Goal: Task Accomplishment & Management: Use online tool/utility

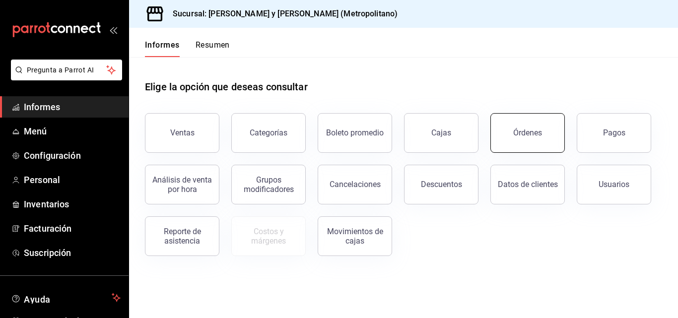
click at [556, 129] on button "Órdenes" at bounding box center [527, 133] width 74 height 40
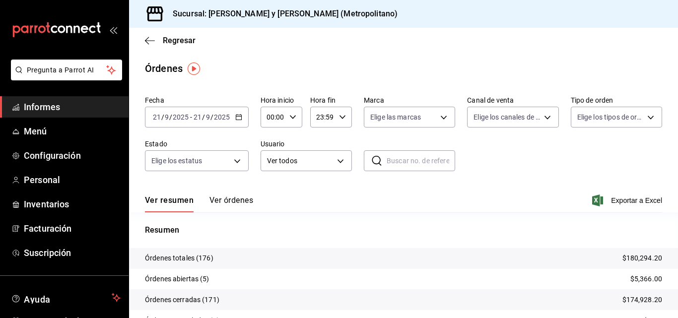
click at [242, 120] on div "[DATE] [DATE] - [DATE] [DATE]" at bounding box center [197, 117] width 104 height 21
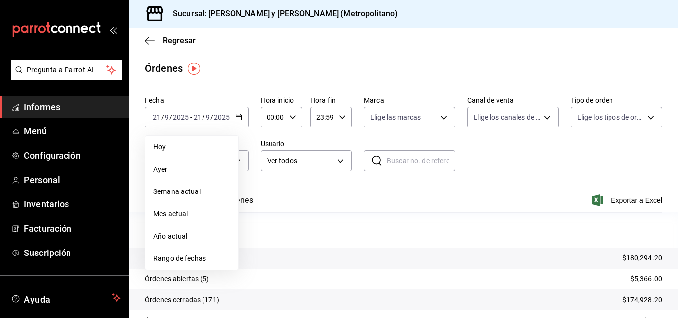
click at [302, 195] on div "Ver resumen Ver órdenes Exportar a Excel" at bounding box center [403, 197] width 517 height 29
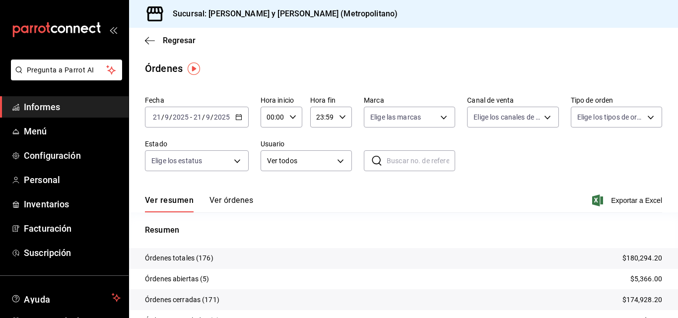
click at [237, 119] on icon "button" at bounding box center [238, 117] width 7 height 7
click at [283, 200] on div "Ver resumen Ver órdenes Exportar a Excel" at bounding box center [403, 197] width 517 height 29
click at [241, 112] on div "[DATE] [DATE] - [DATE] [DATE]" at bounding box center [197, 117] width 104 height 21
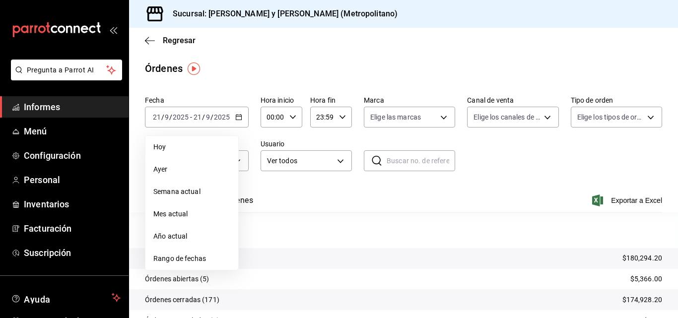
click at [270, 212] on div "Ver resumen Ver órdenes Exportar a Excel" at bounding box center [403, 197] width 517 height 29
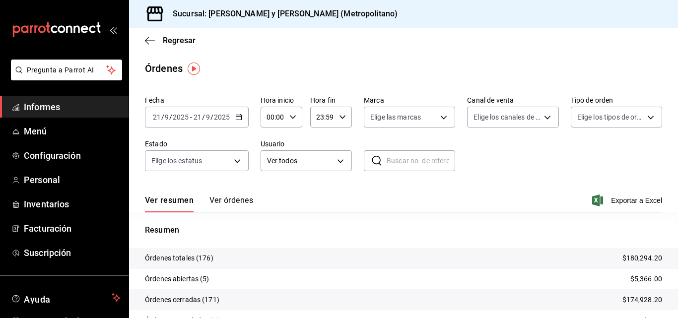
click at [243, 113] on div "[DATE] [DATE] - [DATE] [DATE]" at bounding box center [197, 117] width 104 height 21
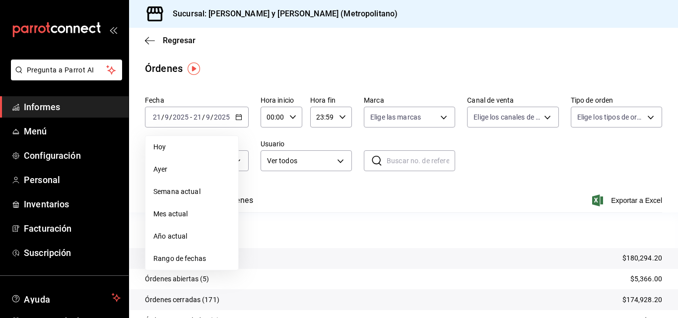
click at [278, 197] on div "Ver resumen Ver órdenes Exportar a Excel" at bounding box center [403, 197] width 517 height 29
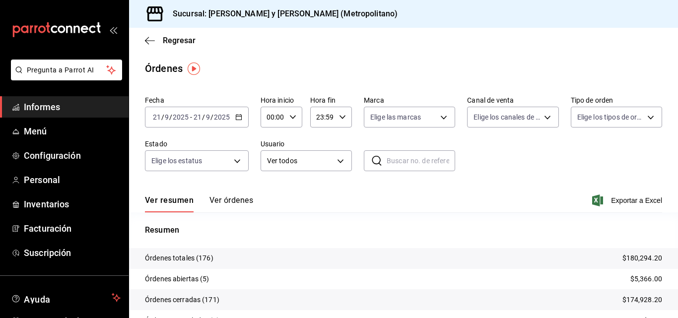
click at [295, 109] on div "00:00 Hora inicio" at bounding box center [281, 117] width 42 height 21
click at [274, 166] on font "03" at bounding box center [271, 164] width 8 height 8
click at [288, 116] on div at bounding box center [339, 159] width 678 height 318
click at [292, 117] on icon "button" at bounding box center [292, 117] width 7 height 7
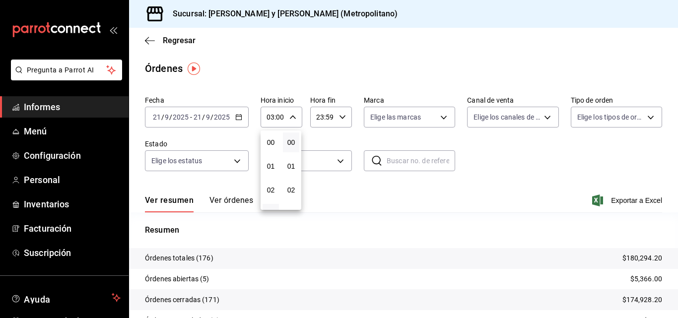
scroll to position [71, 0]
click at [270, 172] on button "04" at bounding box center [270, 166] width 16 height 20
type input "04:00"
click at [238, 111] on div at bounding box center [339, 159] width 678 height 318
click at [243, 119] on div "[DATE] [DATE] - [DATE] [DATE]" at bounding box center [197, 117] width 104 height 21
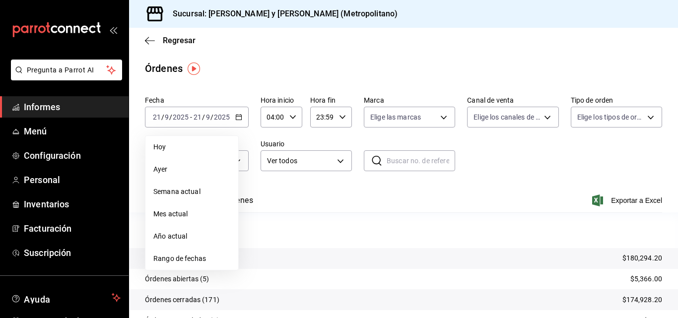
click at [319, 190] on div "Ver resumen Ver órdenes Exportar a Excel" at bounding box center [403, 197] width 517 height 29
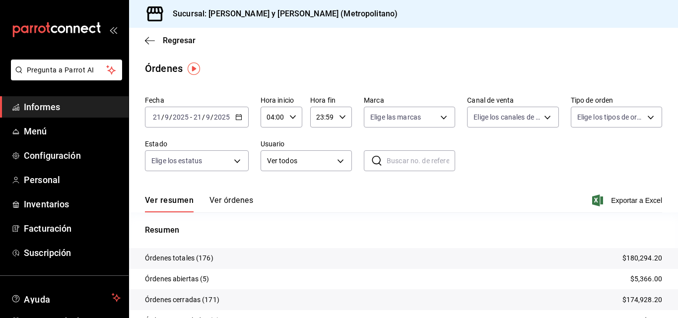
click at [345, 112] on div "23:59 Hora fin" at bounding box center [331, 117] width 42 height 21
click at [391, 187] on div at bounding box center [339, 159] width 678 height 318
click at [623, 209] on div "Ver resumen Ver órdenes Exportar a Excel" at bounding box center [403, 197] width 517 height 29
click at [622, 193] on div "Ver resumen Ver órdenes Exportar a Excel" at bounding box center [403, 197] width 517 height 29
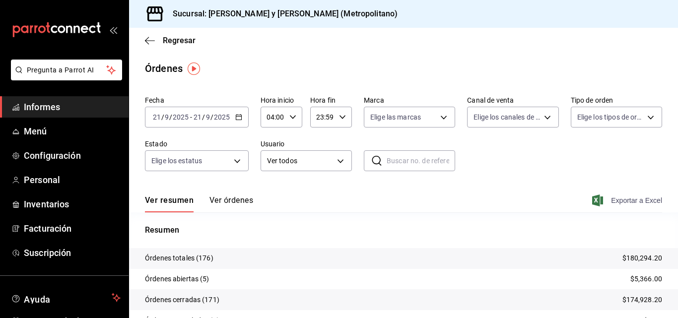
click at [622, 198] on font "Exportar a Excel" at bounding box center [636, 200] width 51 height 8
click at [147, 40] on icon "button" at bounding box center [150, 40] width 10 height 9
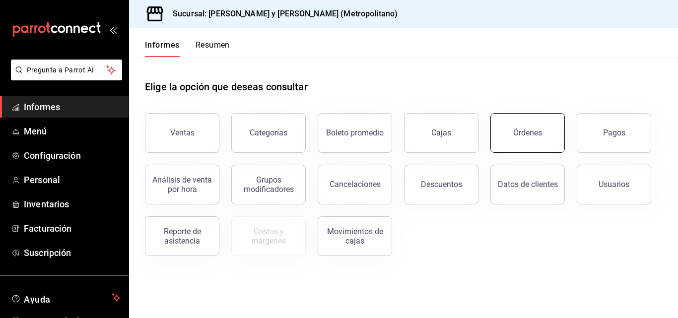
click at [538, 133] on font "Órdenes" at bounding box center [527, 132] width 29 height 9
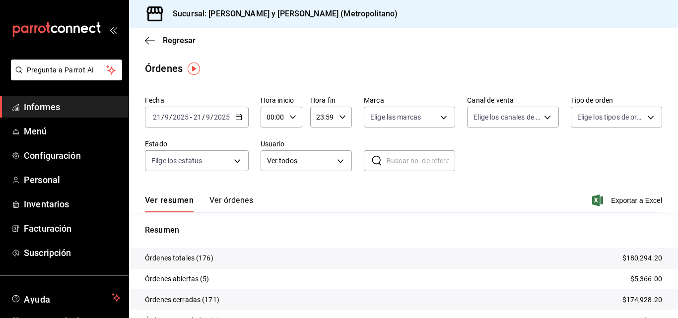
click at [283, 117] on input "00:00" at bounding box center [272, 117] width 25 height 20
click at [268, 169] on button "03" at bounding box center [270, 164] width 16 height 20
type input "03:00"
click at [347, 134] on div at bounding box center [339, 159] width 678 height 318
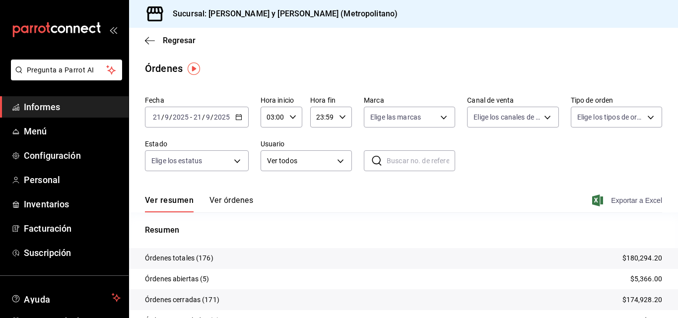
click at [593, 198] on icon "button" at bounding box center [597, 200] width 11 height 12
click at [151, 45] on icon "button" at bounding box center [150, 40] width 10 height 9
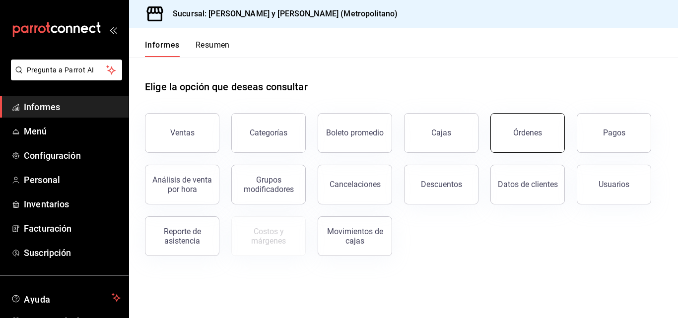
click at [504, 127] on button "Órdenes" at bounding box center [527, 133] width 74 height 40
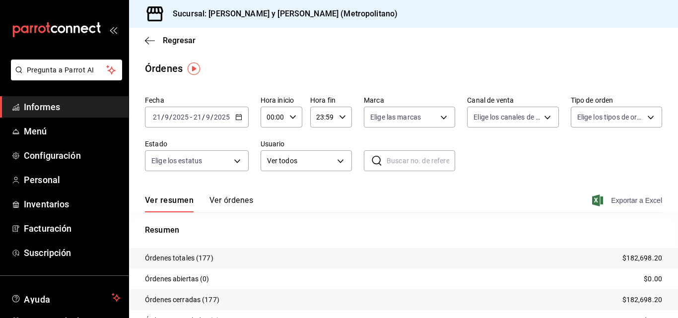
click at [617, 202] on font "Exportar a Excel" at bounding box center [636, 200] width 51 height 8
click at [289, 117] on icon "button" at bounding box center [292, 117] width 7 height 7
click at [276, 165] on button "03" at bounding box center [270, 164] width 16 height 20
type input "03:00"
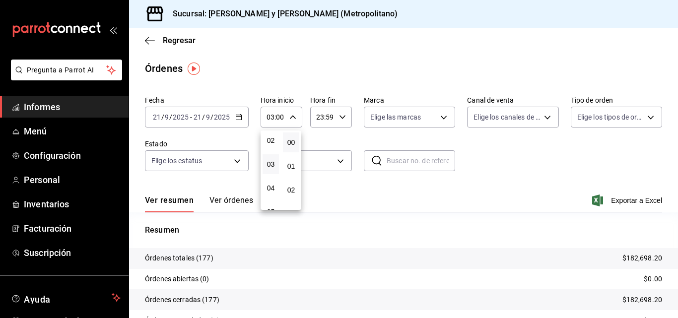
click at [620, 201] on div at bounding box center [339, 159] width 678 height 318
click at [621, 200] on font "Exportar a Excel" at bounding box center [636, 200] width 51 height 8
click at [625, 201] on font "Exportar a Excel" at bounding box center [636, 200] width 51 height 8
click at [151, 44] on icon "button" at bounding box center [150, 40] width 10 height 9
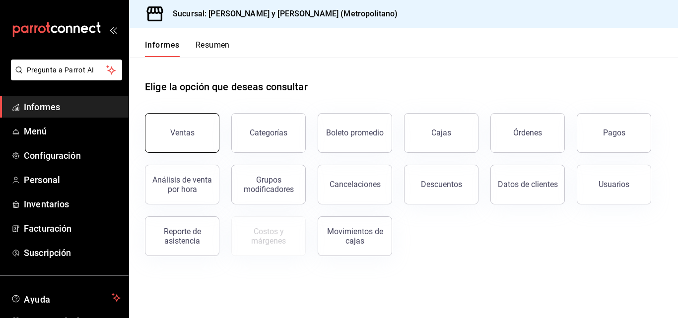
click at [199, 128] on button "Ventas" at bounding box center [182, 133] width 74 height 40
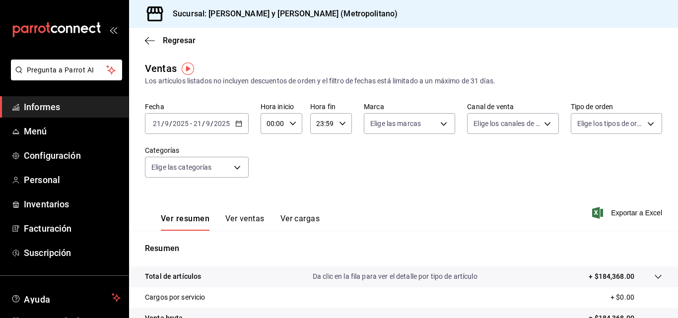
scroll to position [50, 0]
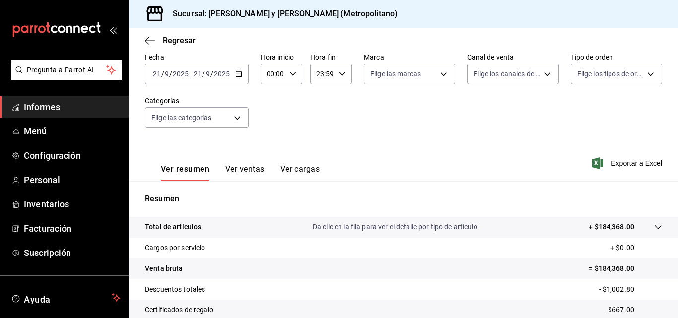
click at [654, 225] on icon at bounding box center [658, 227] width 8 height 8
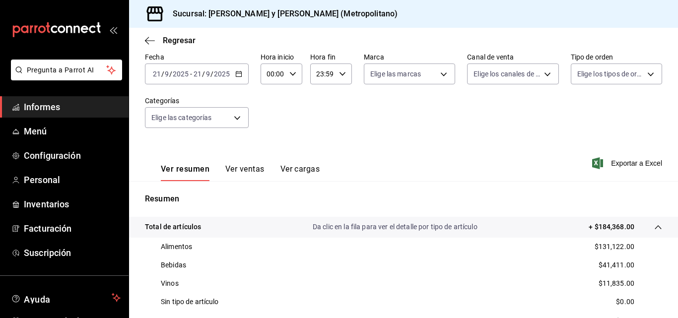
scroll to position [99, 0]
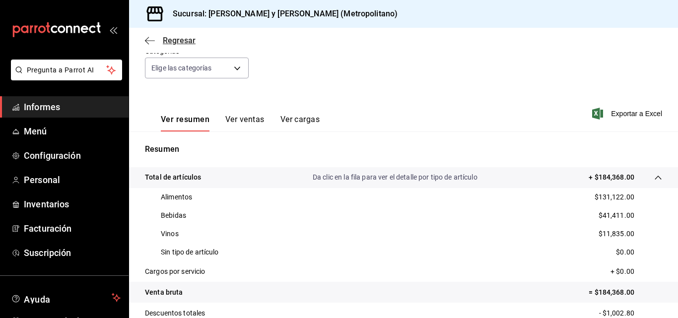
click at [146, 43] on icon "button" at bounding box center [150, 40] width 10 height 9
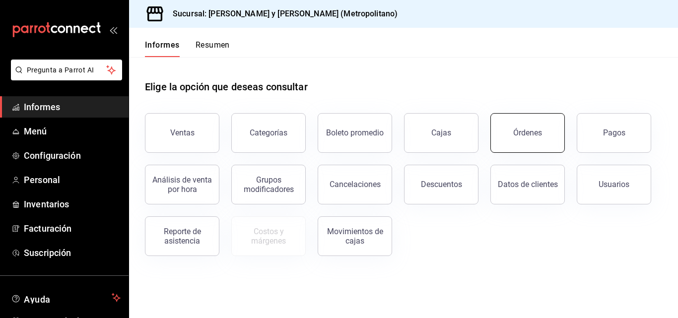
click at [535, 141] on button "Órdenes" at bounding box center [527, 133] width 74 height 40
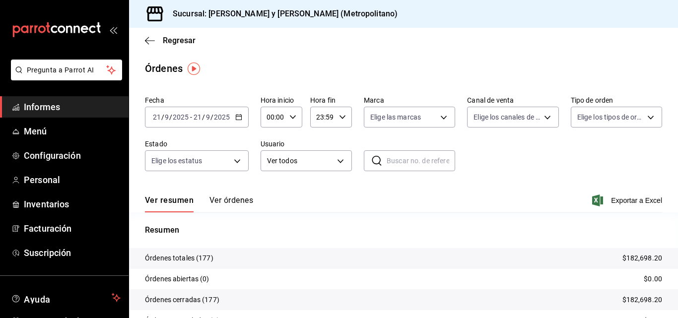
click at [290, 118] on icon "button" at bounding box center [292, 117] width 7 height 7
click at [271, 172] on button "03" at bounding box center [270, 164] width 16 height 20
type input "03:00"
click at [621, 201] on div at bounding box center [339, 159] width 678 height 318
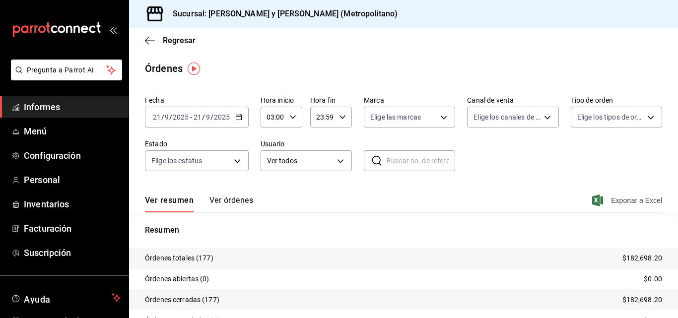
click at [628, 202] on font "Exportar a Excel" at bounding box center [636, 200] width 51 height 8
click at [396, 195] on div "Ver resumen Ver órdenes Exportar a Excel" at bounding box center [403, 197] width 517 height 29
click at [629, 203] on font "Exportar a Excel" at bounding box center [636, 200] width 51 height 8
click at [151, 42] on icon "button" at bounding box center [150, 40] width 10 height 9
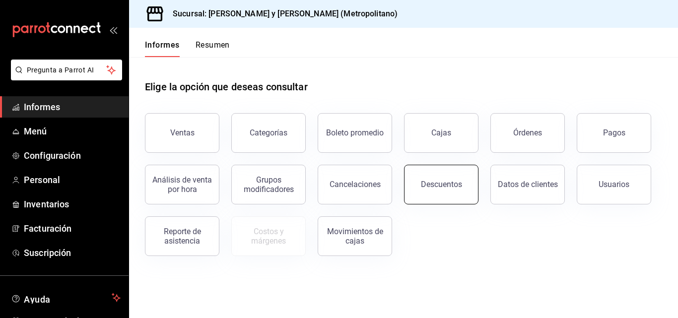
click at [466, 181] on button "Descuentos" at bounding box center [441, 185] width 74 height 40
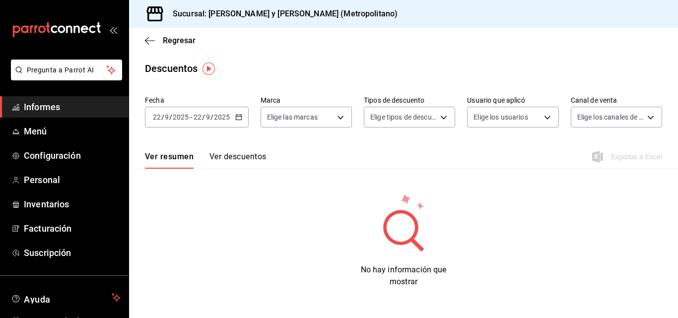
click at [241, 120] on \(Stroke\) "button" at bounding box center [239, 117] width 6 height 5
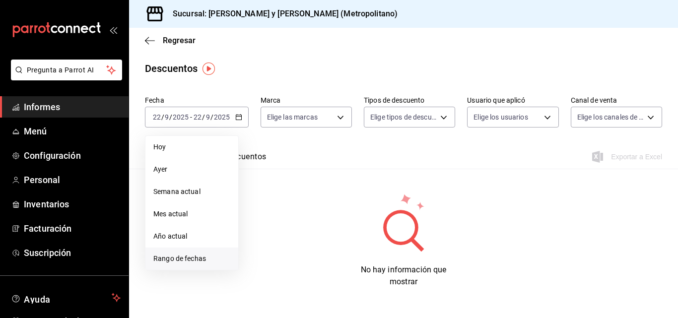
click at [183, 261] on font "Rango de fechas" at bounding box center [179, 259] width 53 height 8
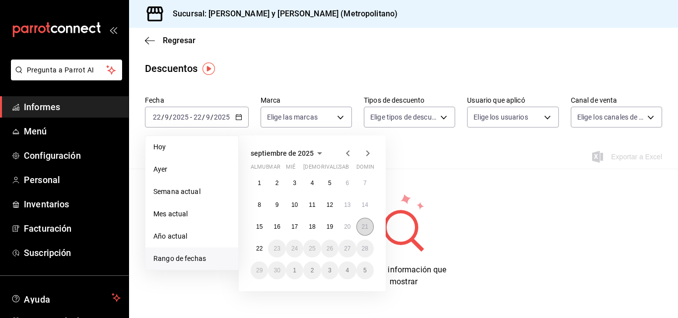
click at [362, 230] on font "21" at bounding box center [365, 226] width 6 height 7
click at [260, 246] on font "22" at bounding box center [259, 248] width 6 height 7
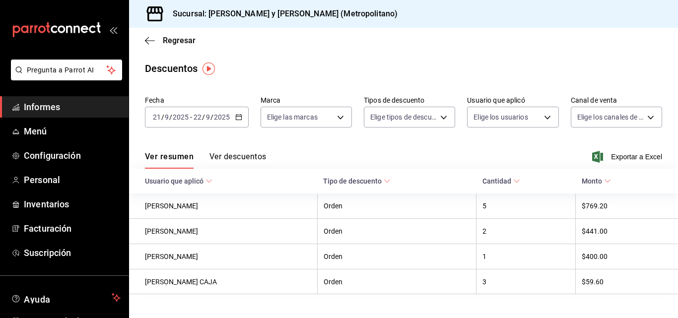
click at [239, 116] on icon "button" at bounding box center [238, 117] width 7 height 7
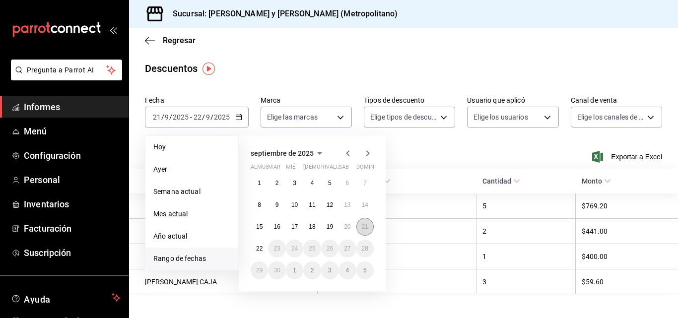
click at [358, 226] on button "21" at bounding box center [364, 227] width 17 height 18
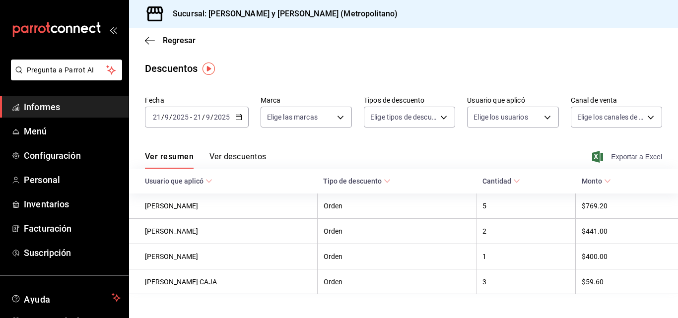
click at [632, 157] on font "Exportar a Excel" at bounding box center [636, 157] width 51 height 8
click at [151, 39] on icon "button" at bounding box center [150, 40] width 10 height 9
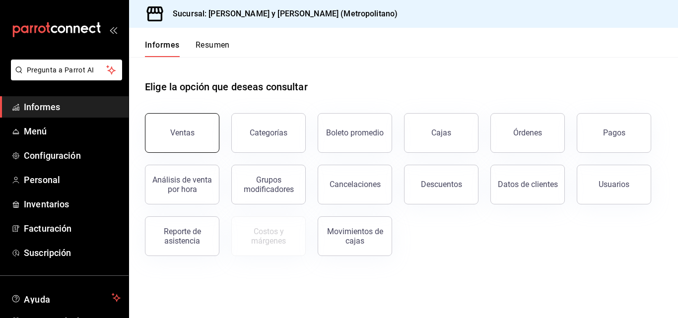
click at [187, 127] on button "Ventas" at bounding box center [182, 133] width 74 height 40
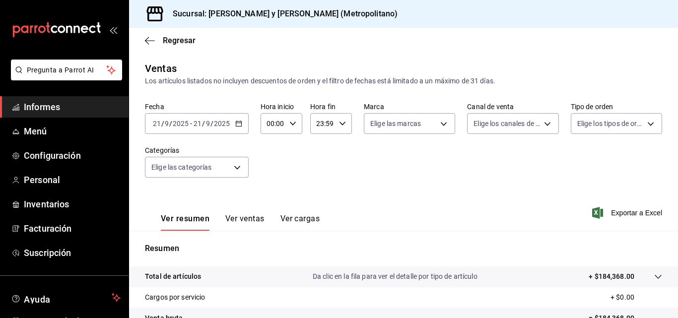
scroll to position [99, 0]
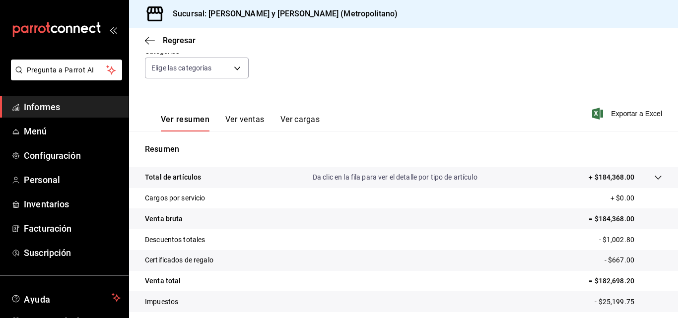
click at [654, 176] on icon at bounding box center [658, 178] width 8 height 8
